Goal: Transaction & Acquisition: Obtain resource

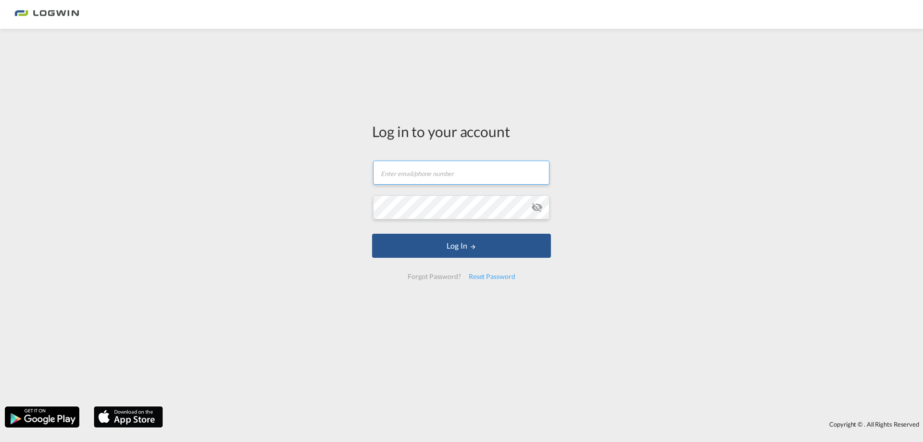
click at [472, 170] on input "text" at bounding box center [461, 173] width 176 height 24
type input "[EMAIL_ADDRESS][DOMAIN_NAME]"
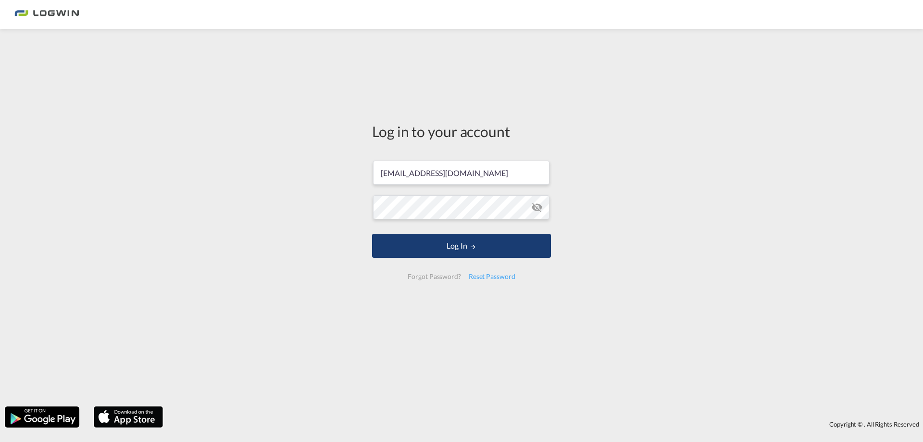
click at [456, 237] on button "Log In" at bounding box center [461, 246] width 179 height 24
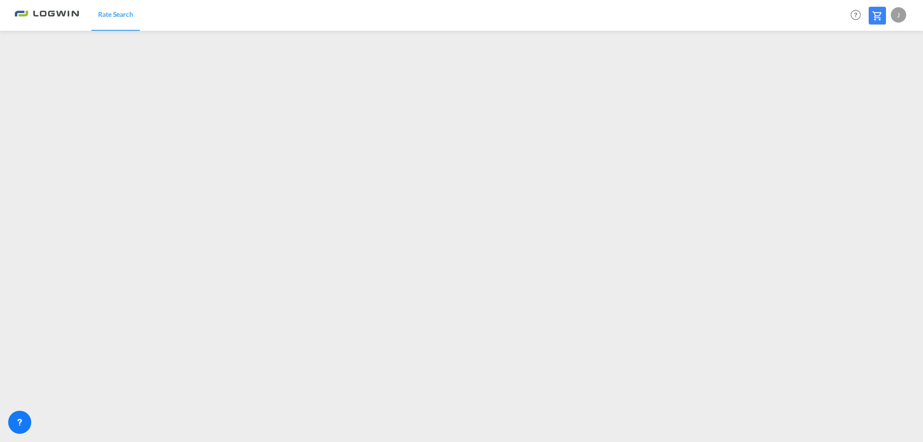
click at [897, 13] on div "J" at bounding box center [898, 14] width 15 height 15
click at [878, 43] on button "My Profile" at bounding box center [888, 42] width 63 height 19
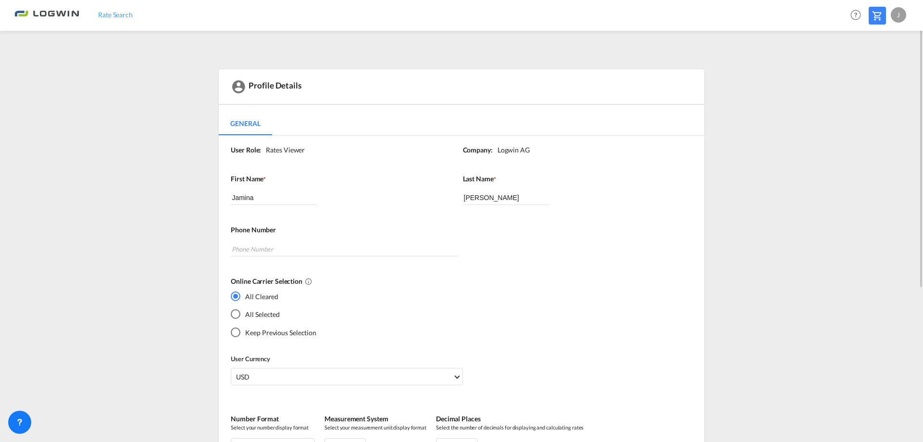
click at [109, 13] on span "Rate Search" at bounding box center [115, 15] width 35 height 8
